Goal: Information Seeking & Learning: Learn about a topic

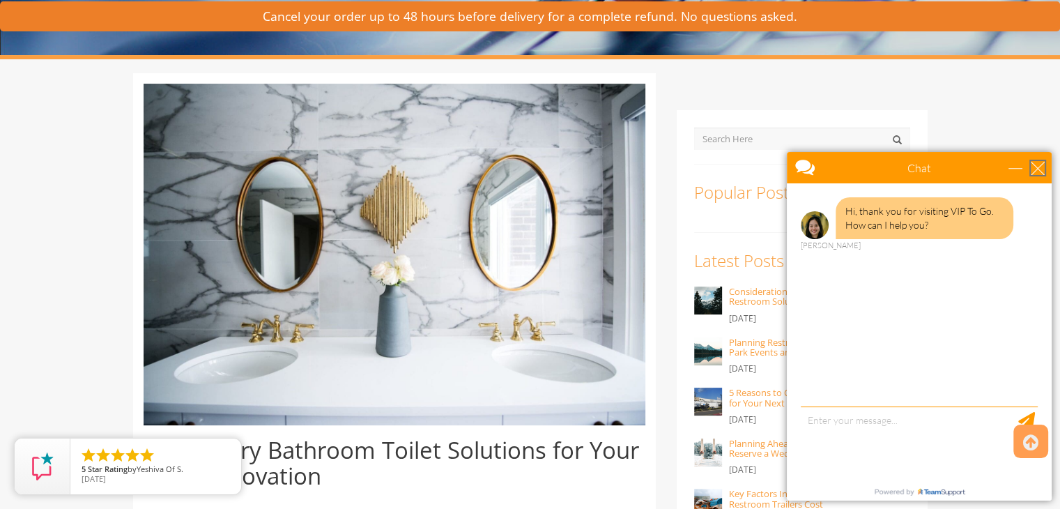
click at [1034, 168] on div "close" at bounding box center [1038, 168] width 14 height 14
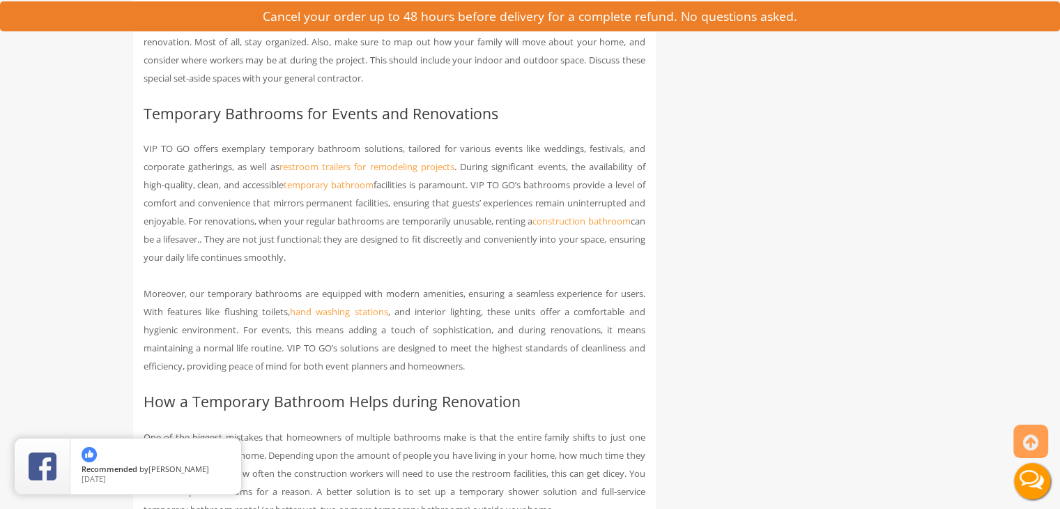
scroll to position [1324, 0]
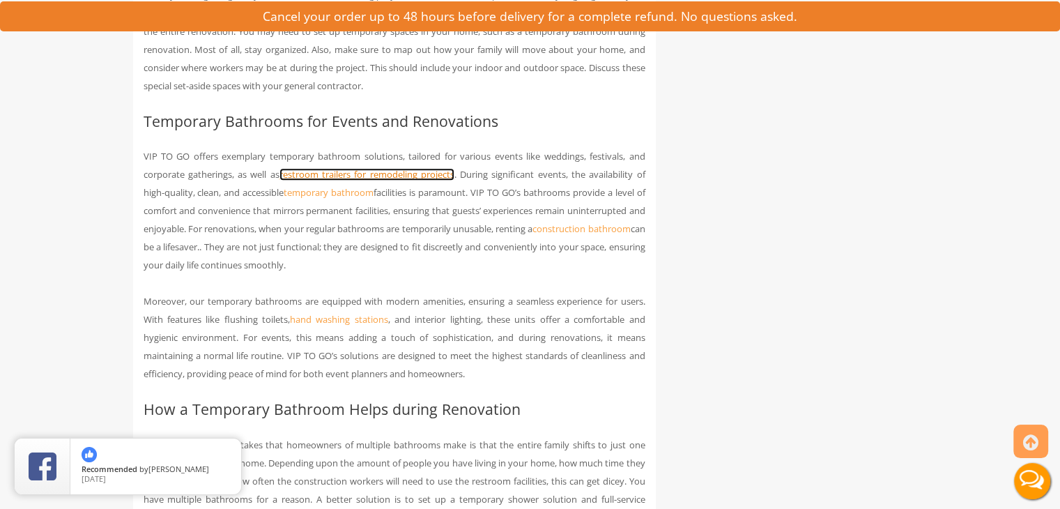
click at [429, 171] on link "restroom trailers for remodeling projects" at bounding box center [366, 174] width 175 height 13
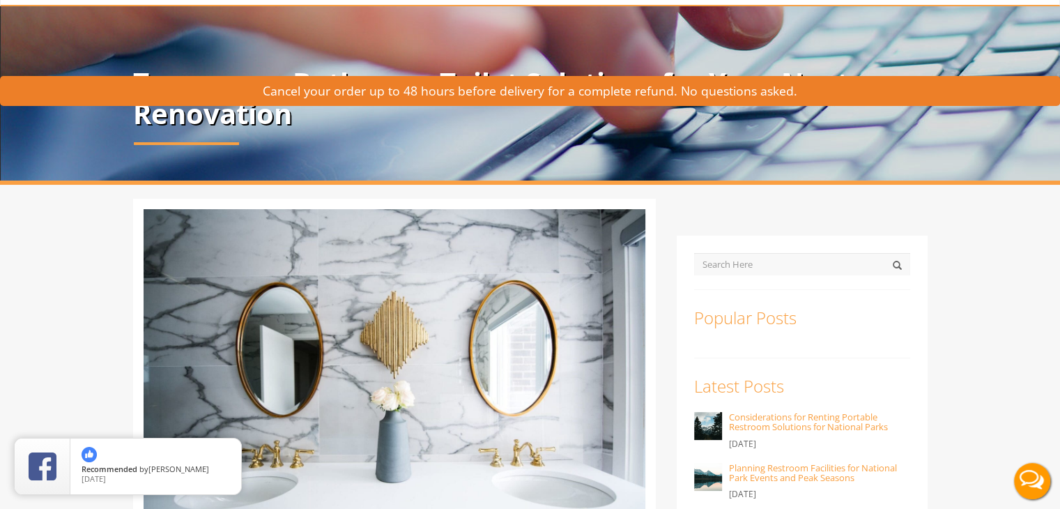
scroll to position [0, 0]
